Goal: Task Accomplishment & Management: Complete application form

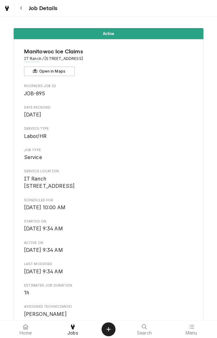
scroll to position [400, 0]
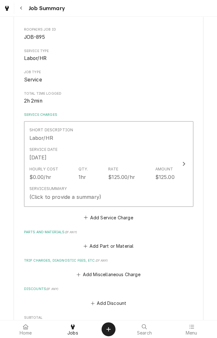
scroll to position [73, 0]
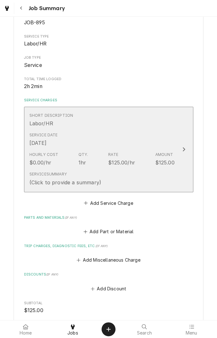
click at [156, 131] on div "Service Date [DATE]" at bounding box center [101, 140] width 145 height 20
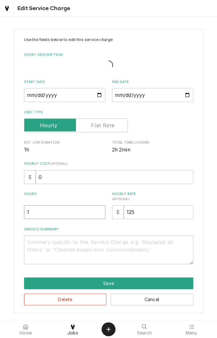
click at [70, 211] on input "1" at bounding box center [64, 212] width 81 height 14
type textarea "x"
type input "2"
type textarea "x"
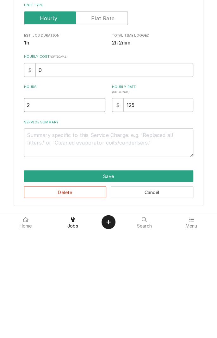
type input "2"
click at [114, 245] on textarea "Service Summary" at bounding box center [108, 250] width 169 height 28
type textarea "x"
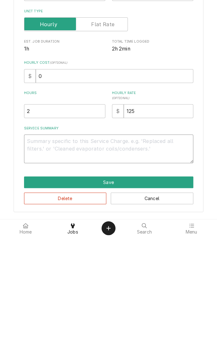
type textarea "F"
type textarea "x"
type textarea "Fo"
type textarea "x"
type textarea "Found"
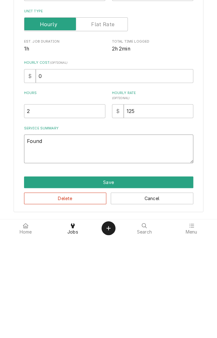
type textarea "x"
type textarea "Found m"
type textarea "x"
type textarea "Found ma"
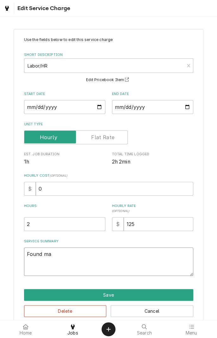
click at [94, 256] on textarea "Found ma" at bounding box center [108, 262] width 169 height 28
type textarea "x"
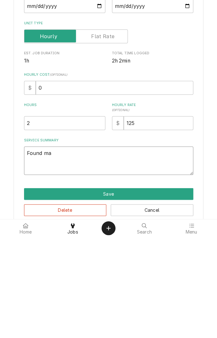
type textarea "Found mac"
type textarea "x"
type textarea "Found mach"
type textarea "x"
type textarea "Found machine"
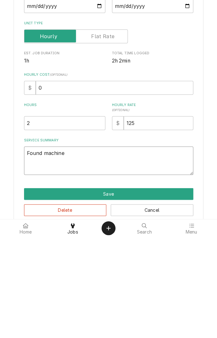
type textarea "x"
type textarea "Found machine n"
type textarea "x"
type textarea "Found machine no"
type textarea "x"
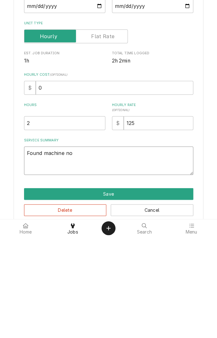
type textarea "Found machine not"
type textarea "x"
type textarea "Found machine not"
type textarea "x"
type textarea "Found machine not m"
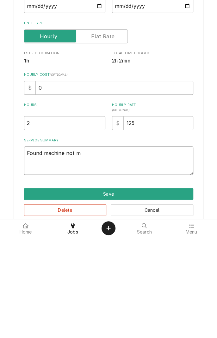
type textarea "x"
type textarea "Found machine not ma"
type textarea "x"
type textarea "Found machine not m"
type textarea "x"
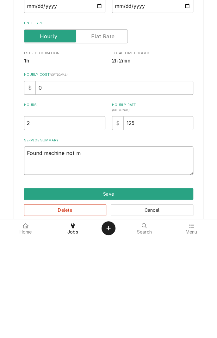
type textarea "Found machine not"
type textarea "x"
type textarea "Found machine not"
type textarea "x"
type textarea "Found machine not"
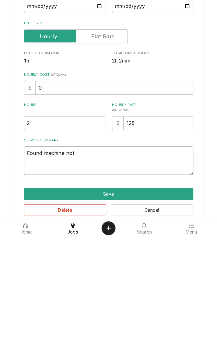
type textarea "x"
type textarea "Found machine not p"
type textarea "x"
type textarea "Found machine not po"
type textarea "x"
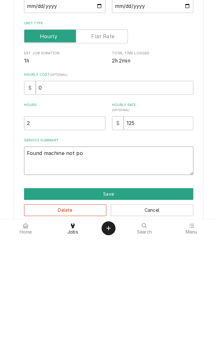
type textarea "Found machine not pow"
type textarea "x"
type textarea "Found machine not powe"
type textarea "x"
type textarea "Found machine not powered"
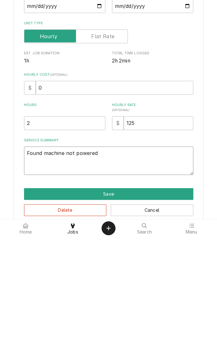
type textarea "x"
type textarea "Found machine not powered up"
type textarea "x"
type textarea "Found machine not powered up"
type textarea "x"
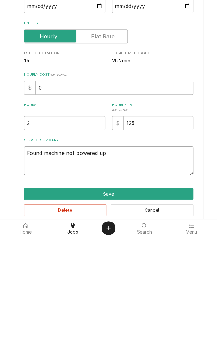
type textarea "Found machine not powered up."
type textarea "x"
type textarea "Found machine not powered up."
type textarea "x"
type textarea "Found machine not powered up. P"
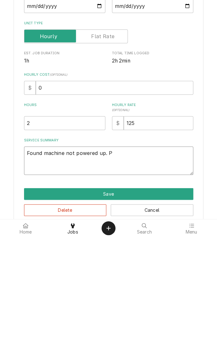
type textarea "x"
type textarea "Found machine not powered up."
type textarea "x"
type textarea "Found machine not powered up. P"
type textarea "x"
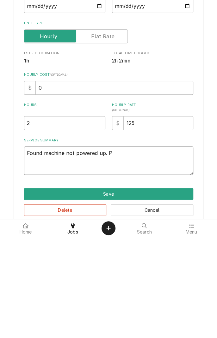
type textarea "Found machine not powered up. Pu"
type textarea "x"
type textarea "Found machine not powered up. Put"
type textarea "x"
type textarea "Found machine not powered up. Put"
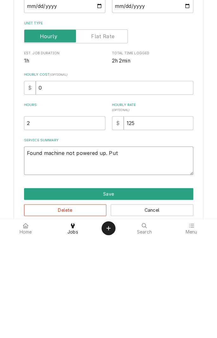
type textarea "x"
type textarea "Found machine not powered up. Put n"
type textarea "x"
type textarea "Found machine not powered up. Put ne"
type textarea "x"
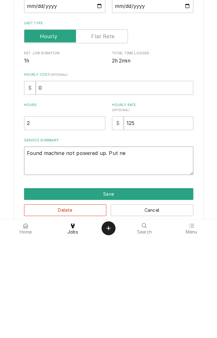
type textarea "Found machine not powered up. Put new"
type textarea "x"
type textarea "Found machine not powered up. Put new"
type textarea "x"
type textarea "Found machine not powered up. Put new c"
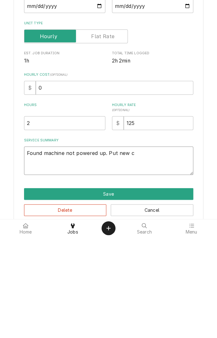
type textarea "x"
type textarea "Found machine not powered up. Put new cu"
type textarea "x"
type textarea "Found machine not powered up. Put new cur"
type textarea "x"
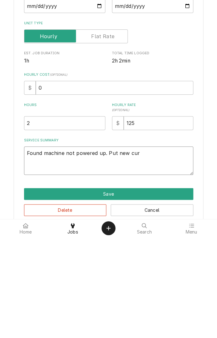
type textarea "Found machine not powered up. Put new curt"
type textarea "x"
type textarea "Found machine not powered up. Put new curtain"
type textarea "x"
type textarea "Found machine not powered up. Put new curtain o"
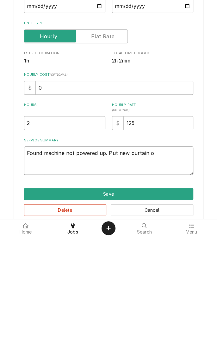
type textarea "x"
type textarea "Found machine not powered up. Put new curtain on"
type textarea "x"
type textarea "Found machine not powered up. Put new curtain on"
type textarea "x"
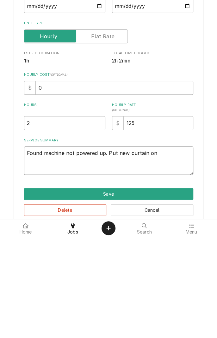
type textarea "Found machine not powered up. Put new curtain on a"
type textarea "x"
type textarea "Found machine not powered up. Put new curtain on an"
type textarea "x"
type textarea "Found machine not powered up. Put new curtain on and"
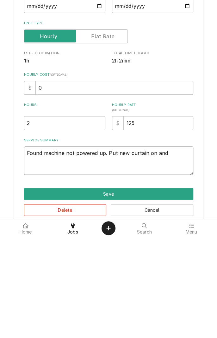
type textarea "x"
type textarea "Found machine not powered up. Put new curtain on and"
type textarea "x"
type textarea "Found machine not powered up. Put new curtain on and f"
type textarea "x"
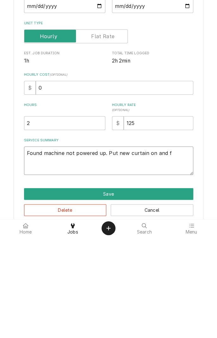
type textarea "Found machine not powered up. Put new curtain on and fo"
type textarea "x"
type textarea "Found machine not powered up. Put new curtain on and found"
type textarea "x"
type textarea "Found machine not powered up. Put new curtain on and found it"
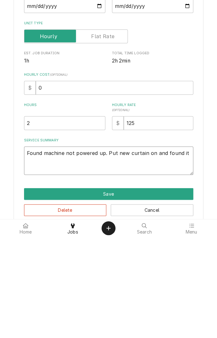
type textarea "x"
type textarea "Found machine not powered up. Put new curtain on and found it t"
type textarea "x"
type textarea "Found machine not powered up. Put new curtain on and found it to"
type textarea "x"
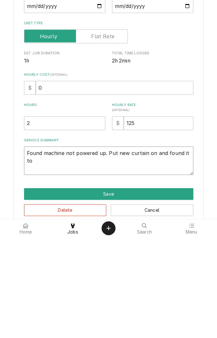
type textarea "Found machine not powered up. Put new curtain on and found it to"
type textarea "x"
type textarea "Found machine not powered up. Put new curtain on and found it to b"
type textarea "x"
type textarea "Found machine not powered up. Put new curtain on and found it to be"
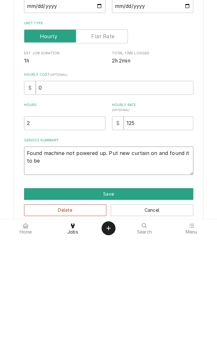
type textarea "x"
type textarea "Found machine not powered up. Put new curtain on and found it to be"
type textarea "x"
type textarea "Found machine not powered up. Put new curtain on and found it to be m"
type textarea "x"
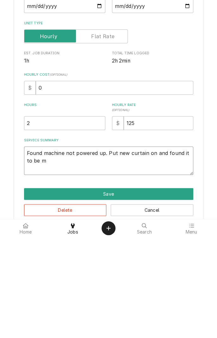
type textarea "Found machine not powered up. Put new curtain on and found it to be mo"
type textarea "x"
type textarea "Found machine not powered up. Put new curtain on and found it to be more"
type textarea "x"
type textarea "Found machine not powered up. Put new curtain on and found it to be more w"
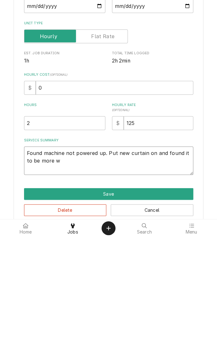
type textarea "x"
type textarea "Found machine not powered up. Put new curtain on and found it to be more wa"
type textarea "x"
type textarea "Found machine not powered up. Put new curtain on and found it to be more war"
type textarea "x"
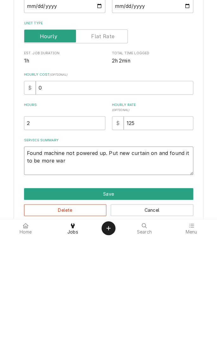
type textarea "Found machine not powered up. Put new curtain on and found it to be more warr"
type textarea "x"
type textarea "Found machine not powered up. Put new curtain on and found it to be more warrp"
type textarea "x"
type textarea "Found machine not powered up. Put new curtain on and found it to be more warped"
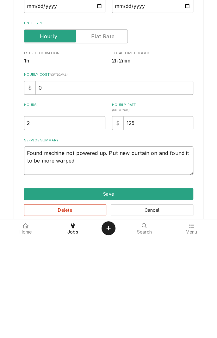
type textarea "x"
type textarea "Found machine not powered up. Put new curtain on and found it to be more warped…"
type textarea "x"
type textarea "Found machine not powered up. Put new curtain on and found it to be more warped…"
type textarea "x"
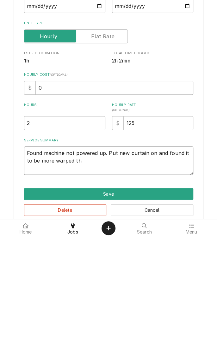
type textarea "Found machine not powered up. Put new curtain on and found it to be more warped…"
type textarea "x"
type textarea "Found machine not powered up. Put new curtain on and found it to be more warped…"
type textarea "x"
type textarea "Found machine not powered up. Put new curtain on and found it to be more warped…"
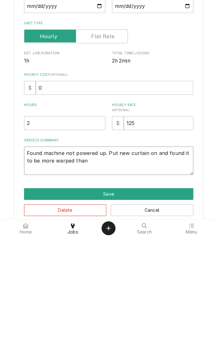
type textarea "x"
type textarea "Found machine not powered up. Put new curtain on and found it to be more warped…"
type textarea "x"
type textarea "Found machine not powered up. Put new curtain on and found it to be more warped…"
type textarea "x"
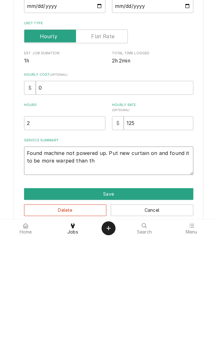
type textarea "Found machine not powered up. Put new curtain on and found it to be more warped…"
type textarea "x"
type textarea "Found machine not powered up. Put new curtain on and found it to be more warped…"
type textarea "x"
type textarea "Found machine not powered up. Put new curtain on and found it to be more warped…"
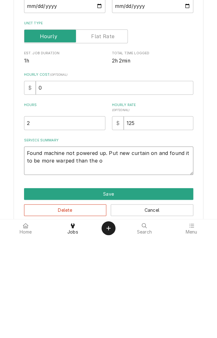
type textarea "x"
type textarea "Found machine not powered up. Put new curtain on and found it to be more warped…"
type textarea "x"
type textarea "Found machine not powered up. Put new curtain on and found it to be more warped…"
type textarea "x"
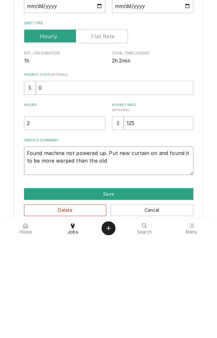
type textarea "Found machine not powered up. Put new curtain on and found it to be more warped…"
type textarea "x"
type textarea "Found machine not powered up. Put new curtain on and found it to be more warped…"
type textarea "x"
type textarea "Found machine not powered up. Put new curtain on and found it to be more warped…"
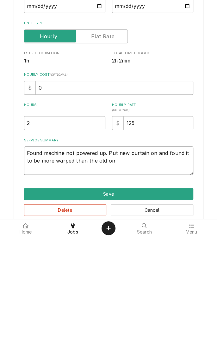
type textarea "x"
type textarea "Found machine not powered up. Put new curtain on and found it to be more warped…"
type textarea "x"
type textarea "Found machine not powered up. Put new curtain on and found it to be more warped…"
type textarea "x"
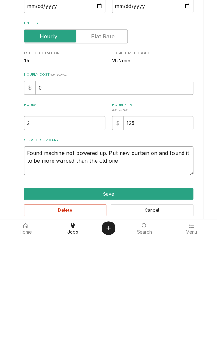
type textarea "Found machine not powered up. Put new curtain on and found it to be more warped…"
type textarea "x"
type textarea "Found machine not powered up. Put new curtain on and found it to be more warped…"
type textarea "x"
type textarea "Found machine not powered up. Put new curtain on and found it to be more warped…"
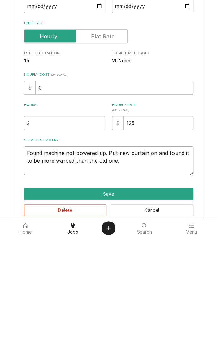
type textarea "x"
type textarea "Found machine not powered up. Put new curtain on and found it to be more warped…"
type textarea "x"
type textarea "Found machine not powered up. Put new curtain on and found it to be more warped…"
type textarea "x"
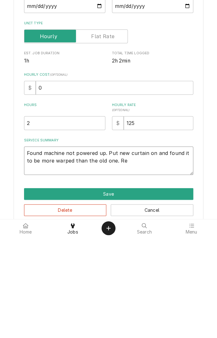
type textarea "Found machine not powered up. Put new curtain on and found it to be more warped…"
type textarea "x"
type textarea "Found machine not powered up. Put new curtain on and found it to be more warped…"
type textarea "x"
type textarea "Found machine not powered up. Put new curtain on and found it to be more warped…"
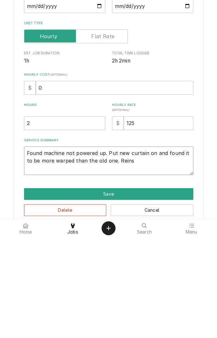
type textarea "x"
type textarea "Found machine not powered up. Put new curtain on and found it to be more warped…"
type textarea "x"
type textarea "Found machine not powered up. Put new curtain on and found it to be more warped…"
type textarea "x"
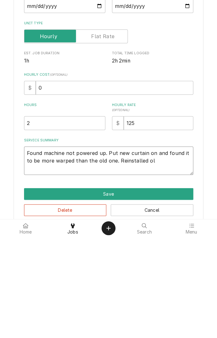
type textarea "Found machine not powered up. Put new curtain on and found it to be more warped…"
type textarea "x"
type textarea "Found machine not powered up. Put new curtain on and found it to be more warped…"
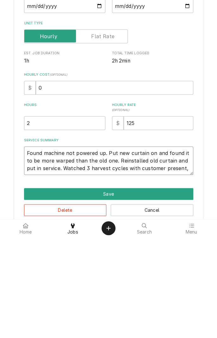
click at [116, 273] on textarea "Found machine not powered up. Put new curtain on and found it to be more warped…" at bounding box center [108, 262] width 169 height 28
click at [179, 272] on textarea "Found machine not powered up. Put new curtain on and found it to be more warped…" at bounding box center [108, 262] width 169 height 28
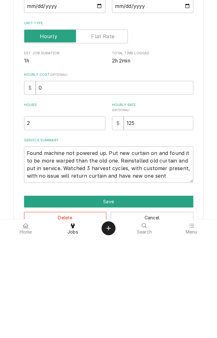
click at [182, 300] on button "Save" at bounding box center [108, 303] width 169 height 12
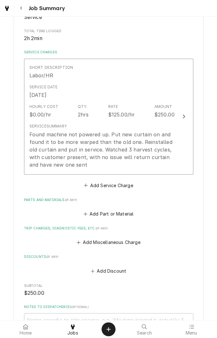
scroll to position [122, 0]
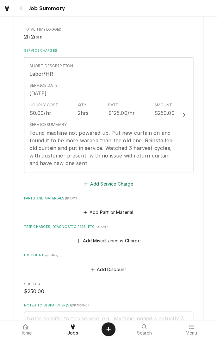
click at [127, 183] on button "Add Service Charge" at bounding box center [108, 183] width 51 height 9
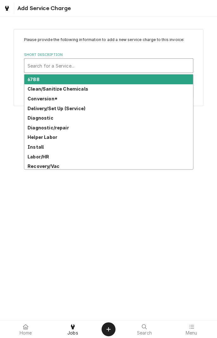
scroll to position [73, 0]
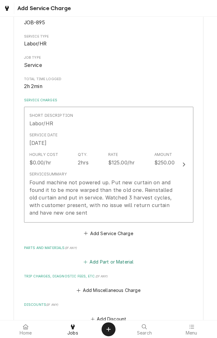
click at [130, 262] on button "Add Part or Material" at bounding box center [108, 262] width 52 height 9
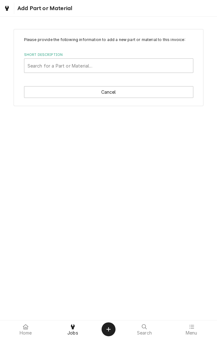
scroll to position [73, 0]
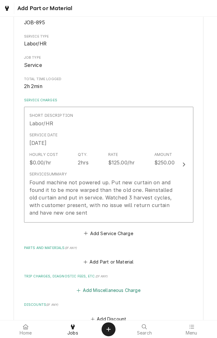
click at [126, 290] on button "Add Miscellaneous Charge" at bounding box center [109, 290] width 66 height 9
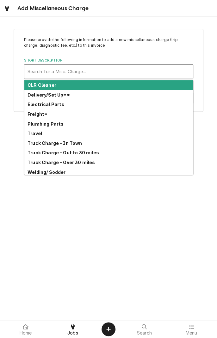
click at [88, 163] on strong "Truck Charge - Over 30 miles" at bounding box center [60, 162] width 67 height 5
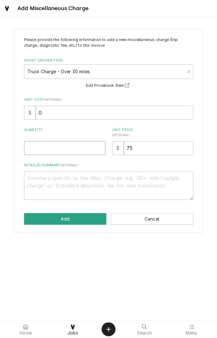
click at [72, 147] on input "Quantity" at bounding box center [64, 148] width 81 height 14
click at [110, 180] on textarea "Detailed Summary ( optional )" at bounding box center [108, 186] width 169 height 28
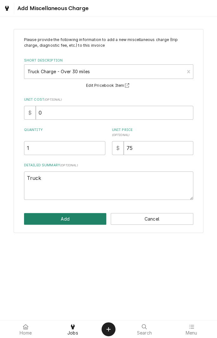
click at [86, 217] on button "Add" at bounding box center [65, 219] width 82 height 12
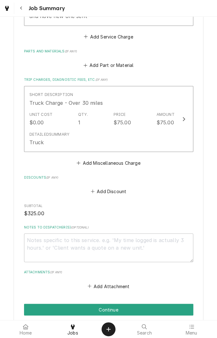
scroll to position [272, 0]
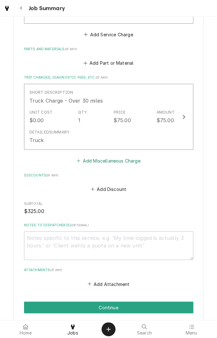
click at [133, 160] on button "Add Miscellaneous Charge" at bounding box center [109, 160] width 66 height 9
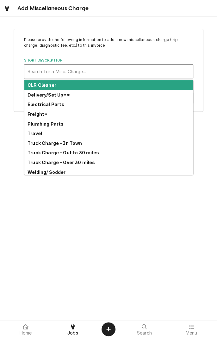
click at [37, 135] on strong "Travel" at bounding box center [34, 133] width 15 height 5
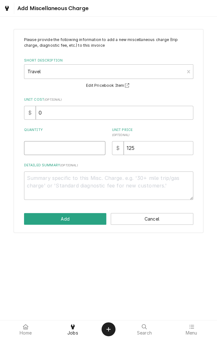
click at [80, 148] on input "Quantity" at bounding box center [64, 148] width 81 height 14
click at [75, 187] on textarea "Detailed Summary ( optional )" at bounding box center [108, 186] width 169 height 28
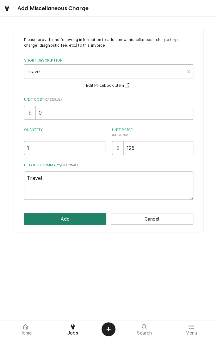
click at [87, 217] on button "Add" at bounding box center [65, 219] width 82 height 12
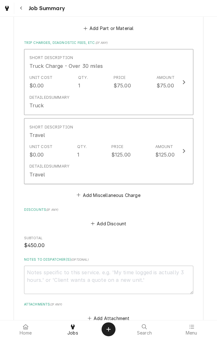
scroll to position [377, 0]
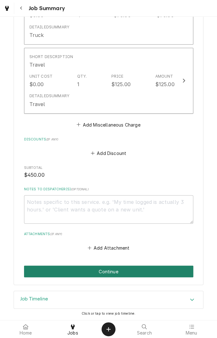
click at [166, 271] on button "Continue" at bounding box center [108, 272] width 169 height 12
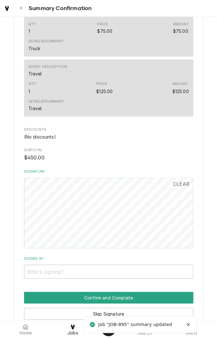
scroll to position [367, 0]
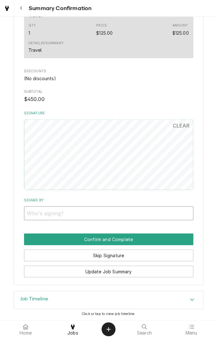
click at [58, 215] on input "Signed By" at bounding box center [108, 213] width 169 height 14
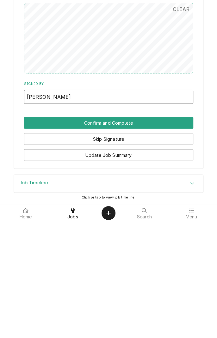
type input "Johnny dugger"
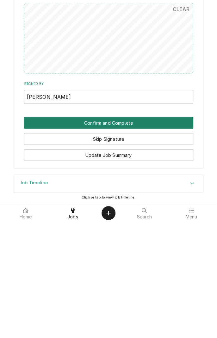
click at [142, 239] on button "Confirm and Complete" at bounding box center [108, 239] width 169 height 12
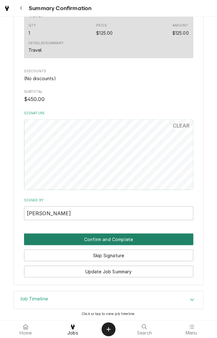
click at [142, 239] on button "Confirm and Complete" at bounding box center [108, 239] width 169 height 12
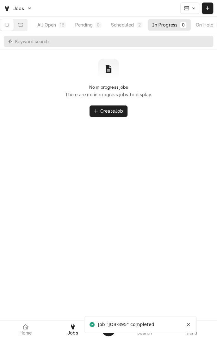
scroll to position [0, 59]
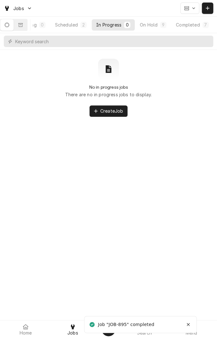
click at [195, 26] on div "Completed" at bounding box center [188, 24] width 24 height 7
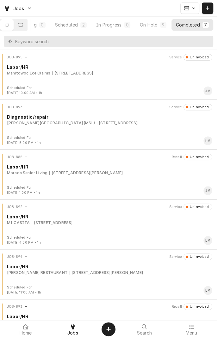
click at [56, 85] on div "JOB-895 Service Uninvoiced Labor/HR Manitowoc Ice Claims 4556 US-59, Beeville, …" at bounding box center [109, 70] width 212 height 32
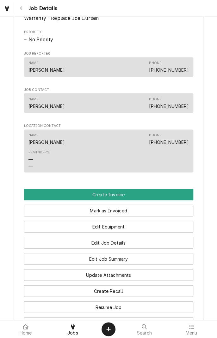
scroll to position [318, 0]
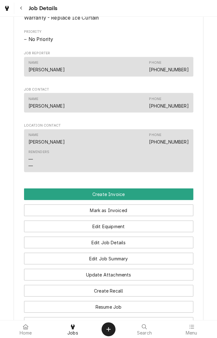
click at [34, 336] on link "Home" at bounding box center [26, 329] width 46 height 15
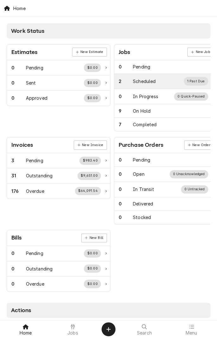
click at [154, 81] on div "Scheduled" at bounding box center [144, 81] width 23 height 7
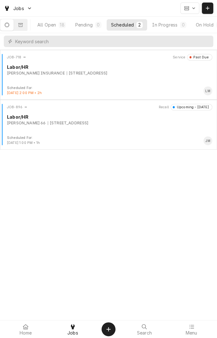
click at [159, 125] on div "[PERSON_NAME] [STREET_ADDRESS]" at bounding box center [109, 123] width 205 height 6
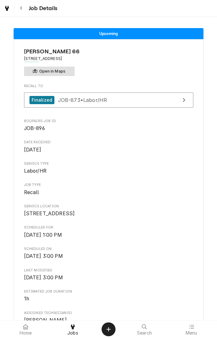
click at [65, 69] on button "Open in Maps" at bounding box center [49, 71] width 51 height 9
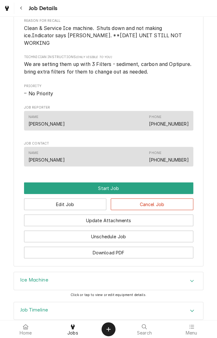
scroll to position [314, 0]
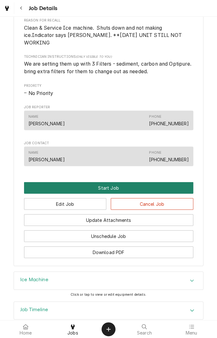
click at [142, 185] on button "Start Job" at bounding box center [108, 188] width 169 height 12
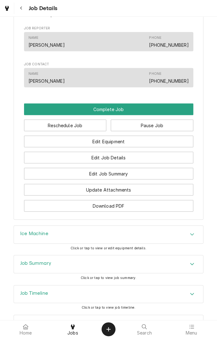
scroll to position [438, 0]
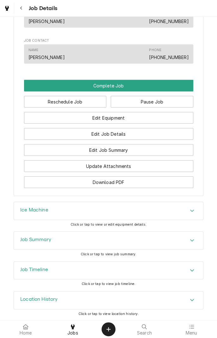
click at [31, 216] on div "Ice Machine" at bounding box center [108, 211] width 189 height 18
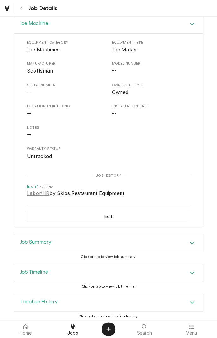
scroll to position [626, 0]
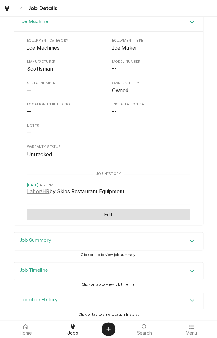
click at [47, 213] on button "Edit" at bounding box center [108, 215] width 163 height 12
